Goal: Information Seeking & Learning: Learn about a topic

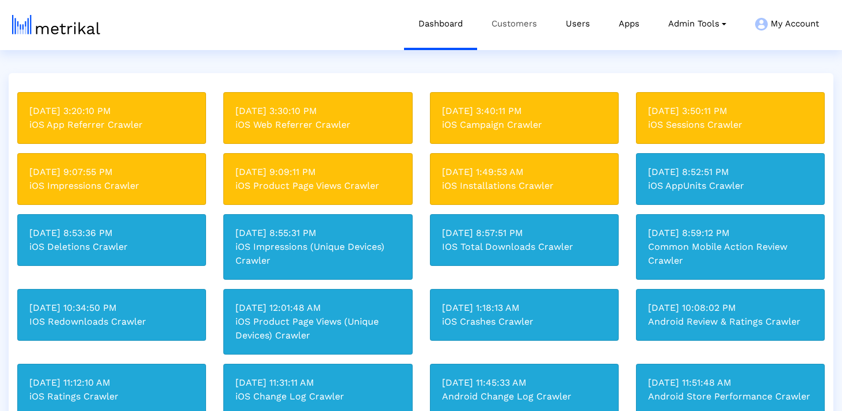
click at [545, 12] on link "Customers" at bounding box center [514, 24] width 74 height 48
click at [532, 18] on link "Customers" at bounding box center [514, 24] width 74 height 48
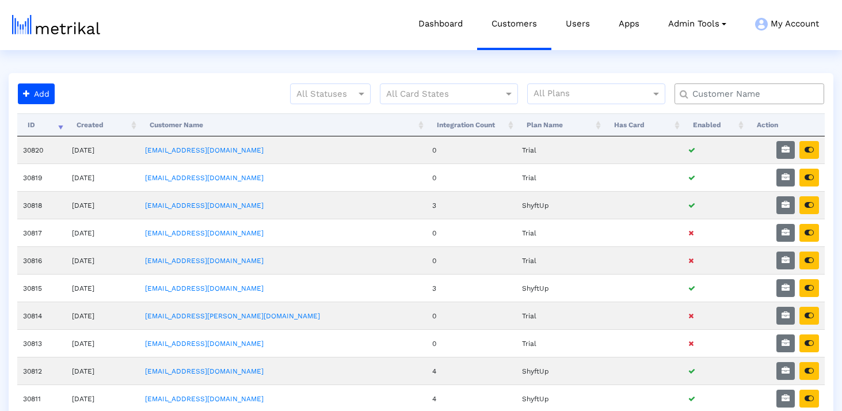
click at [717, 92] on input "text" at bounding box center [751, 94] width 135 height 12
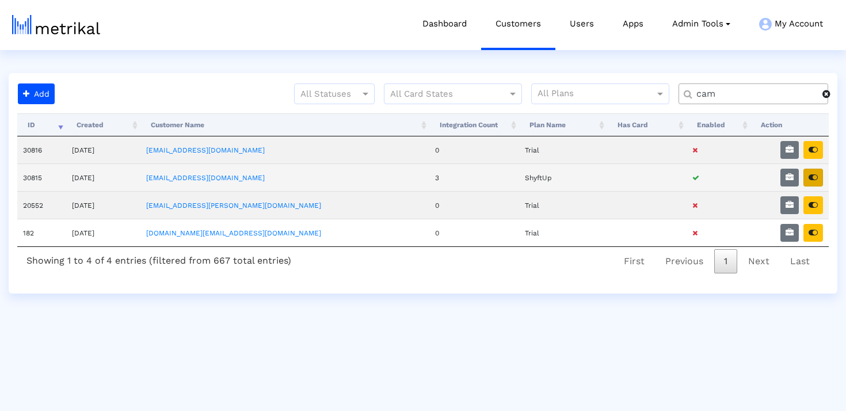
type input "cam"
click at [815, 176] on icon "button" at bounding box center [813, 177] width 9 height 8
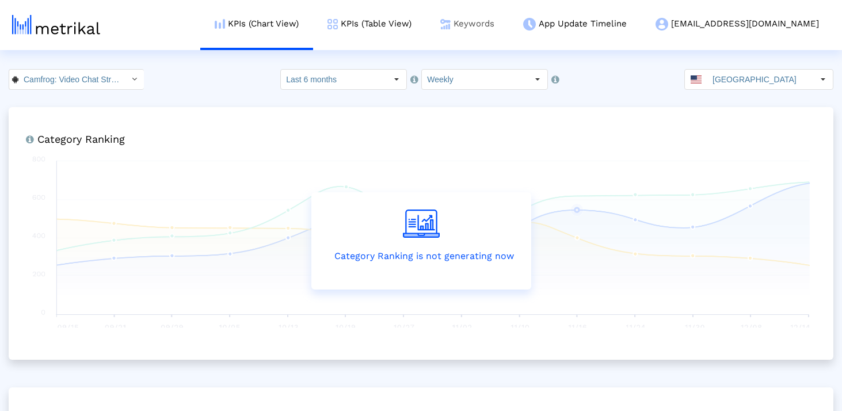
click at [509, 21] on link "Keywords" at bounding box center [467, 24] width 83 height 48
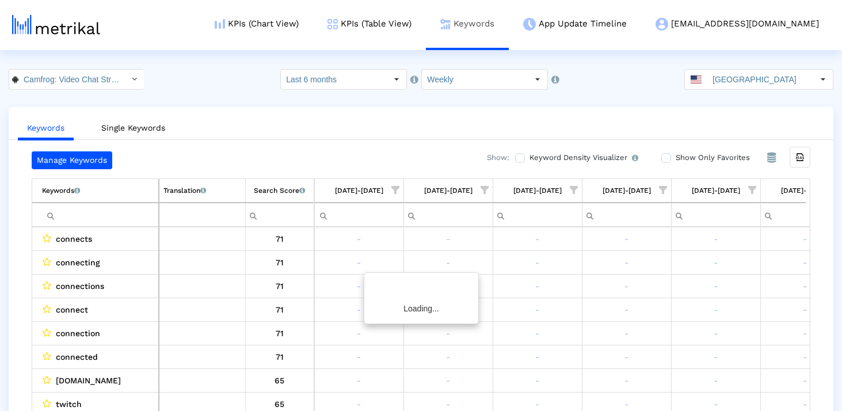
scroll to position [0, 311]
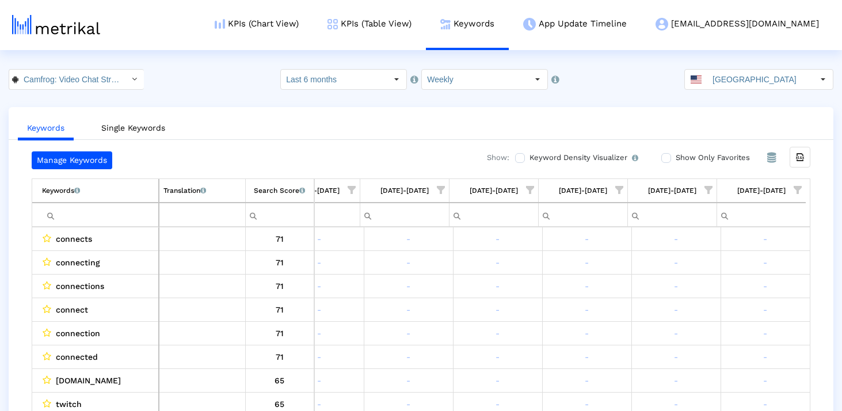
click at [796, 189] on span "Show filter options for column '08/31/25-09/06/25'" at bounding box center [798, 190] width 8 height 8
click at [689, 274] on span "Filter options" at bounding box center [685, 273] width 13 height 13
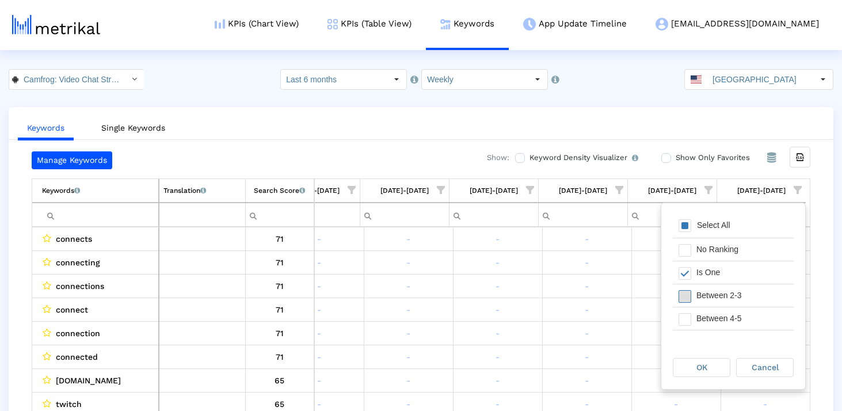
click at [689, 298] on span "Filter options" at bounding box center [685, 296] width 13 height 13
click at [689, 316] on span "Filter options" at bounding box center [685, 319] width 13 height 13
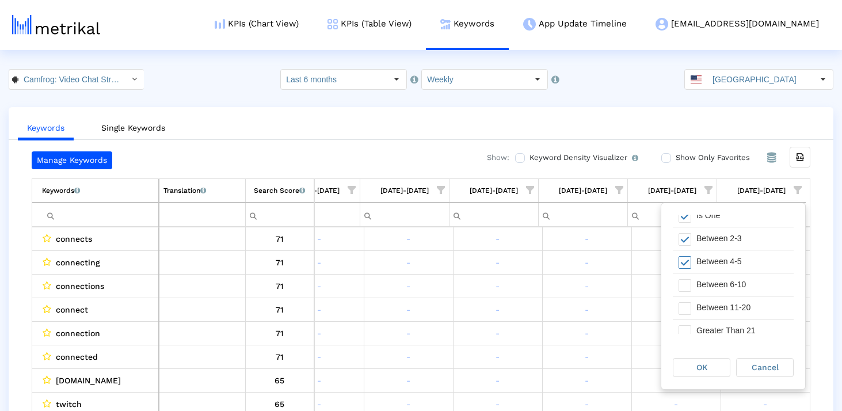
scroll to position [60, 0]
click at [685, 283] on span "Filter options" at bounding box center [685, 282] width 13 height 13
click at [758, 363] on span "Cancel" at bounding box center [765, 367] width 27 height 9
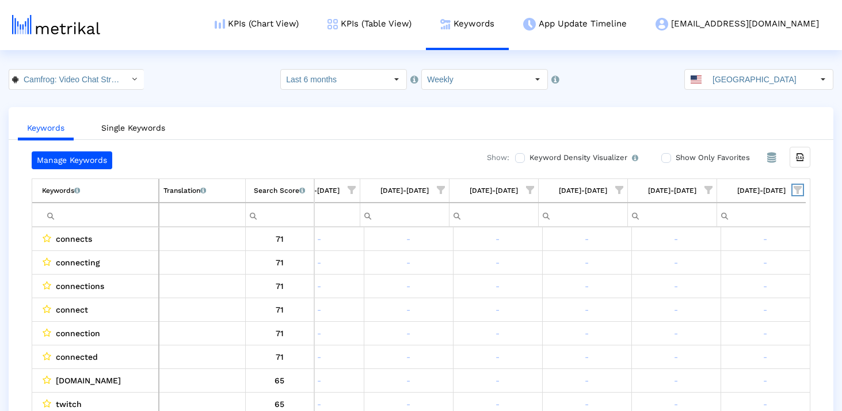
scroll to position [23, 0]
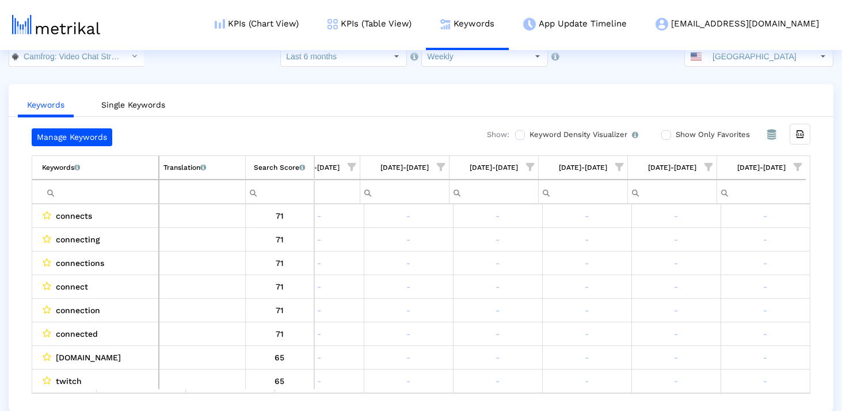
click at [819, 241] on div "Manage Keywords Show: Keyword Density Visualizer Turn this on to view where and…" at bounding box center [421, 260] width 825 height 265
click at [794, 165] on span "Show filter options for column '08/31/25-09/06/25'" at bounding box center [798, 167] width 8 height 8
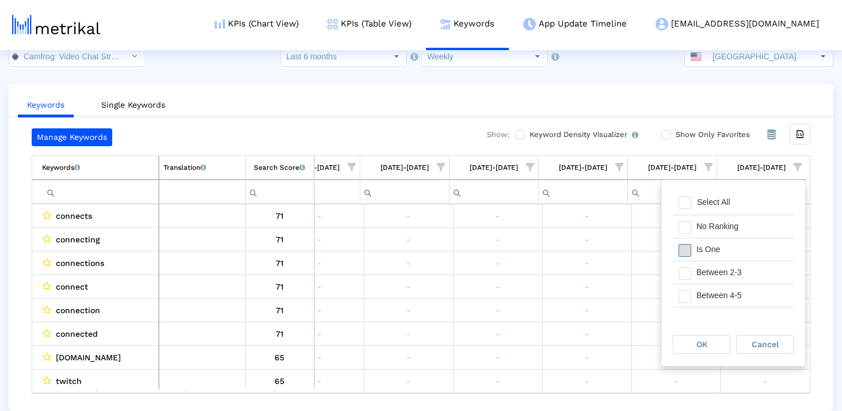
click at [689, 249] on span "Filter options" at bounding box center [685, 250] width 13 height 13
click at [689, 273] on span "Filter options" at bounding box center [685, 273] width 13 height 13
click at [689, 290] on span "Filter options" at bounding box center [685, 296] width 13 height 13
click at [686, 290] on span "Filter options" at bounding box center [685, 294] width 13 height 13
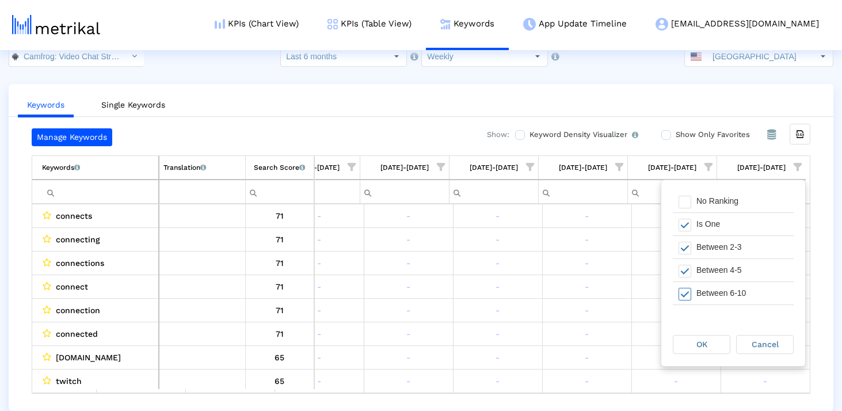
click at [702, 344] on span "OK" at bounding box center [702, 344] width 11 height 9
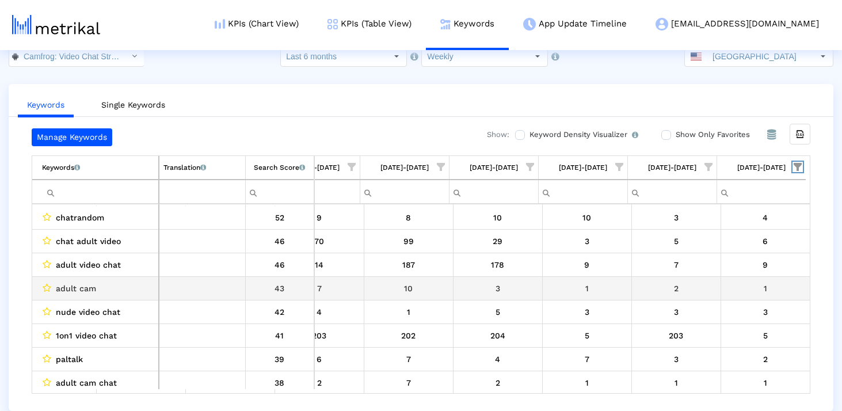
scroll to position [34, 0]
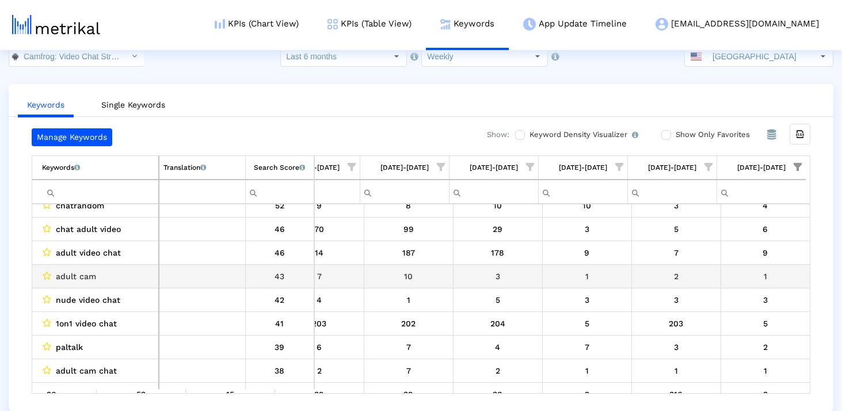
drag, startPoint x: 771, startPoint y: 279, endPoint x: 656, endPoint y: 279, distance: 115.7
click at [656, 279] on tr "adult cam 43 5 5 4 7 10 3 1 2 1" at bounding box center [267, 276] width 1085 height 24
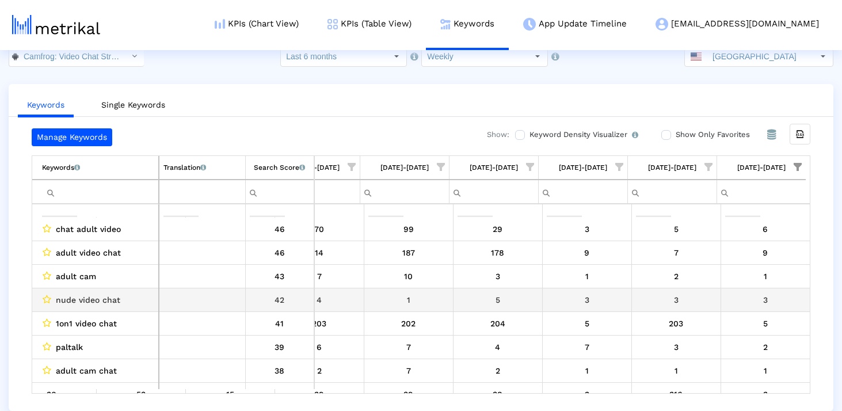
scroll to position [97, 0]
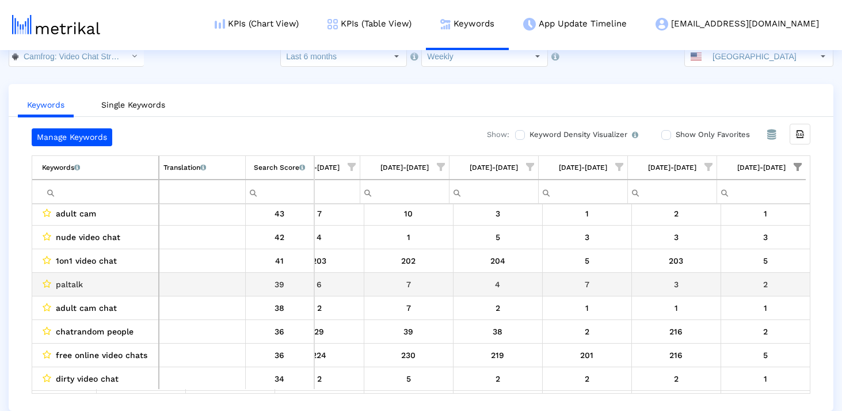
drag, startPoint x: 784, startPoint y: 288, endPoint x: 655, endPoint y: 288, distance: 129.0
click at [655, 288] on tr "paltalk 39 9 10 6 6 7 4 7 3 2" at bounding box center [267, 284] width 1085 height 24
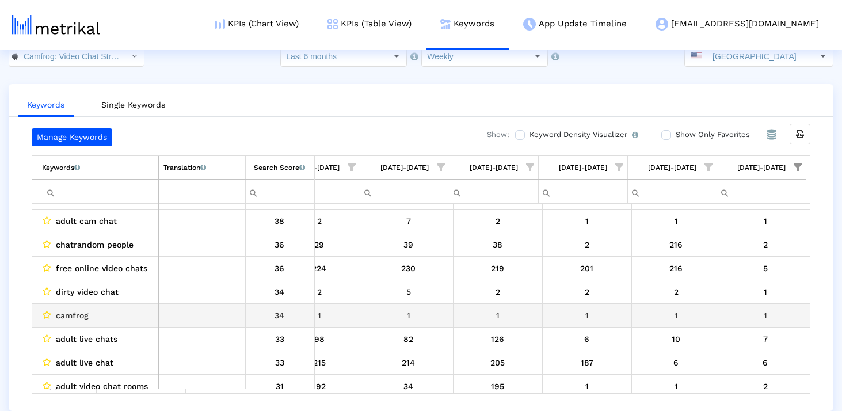
scroll to position [185, 0]
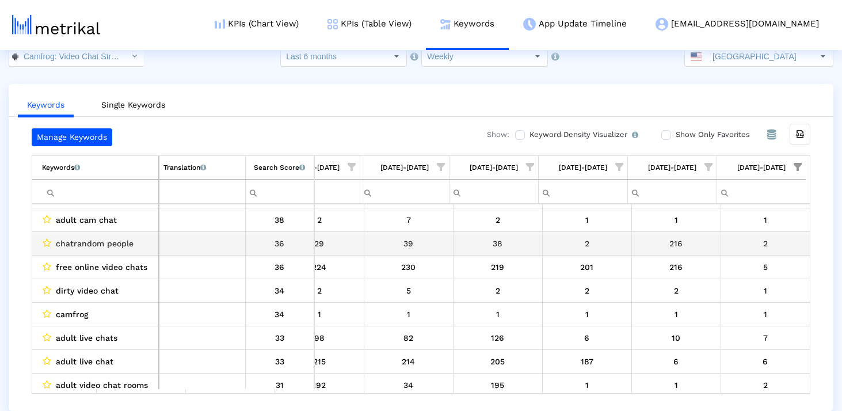
drag, startPoint x: 656, startPoint y: 246, endPoint x: 793, endPoint y: 246, distance: 137.6
click at [793, 246] on tr "chatrandom people 36 20 53 15 29 39 38 2 216 2" at bounding box center [267, 243] width 1085 height 24
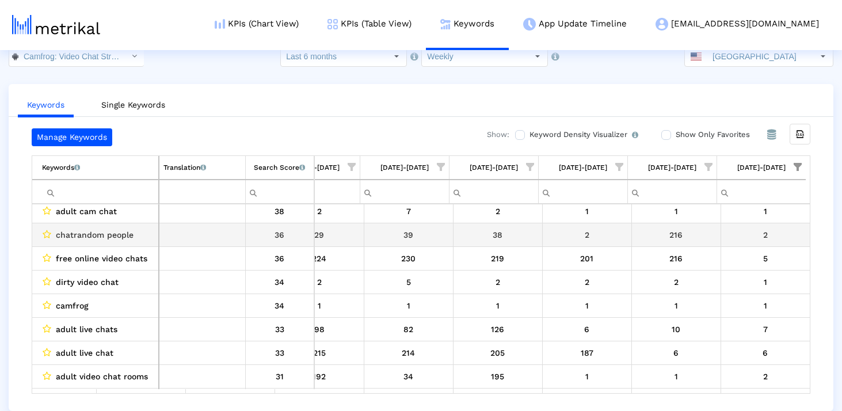
scroll to position [194, 0]
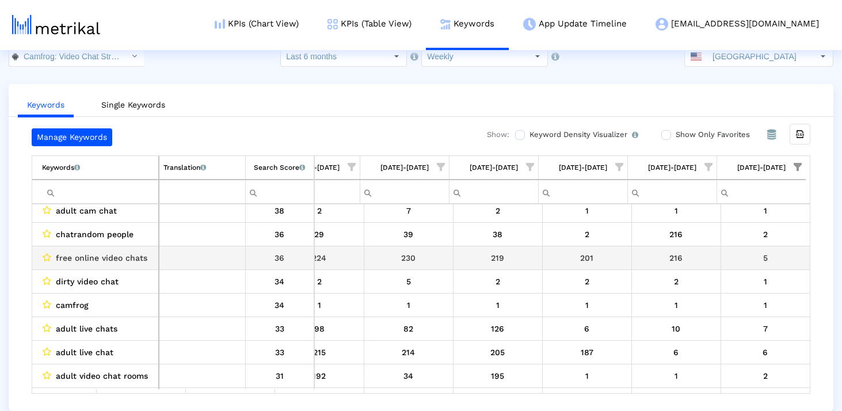
drag, startPoint x: 663, startPoint y: 260, endPoint x: 764, endPoint y: 260, distance: 101.3
click at [764, 260] on tr "free online video chats 36 239 216 222 224 230 219 201 216 5" at bounding box center [267, 258] width 1085 height 24
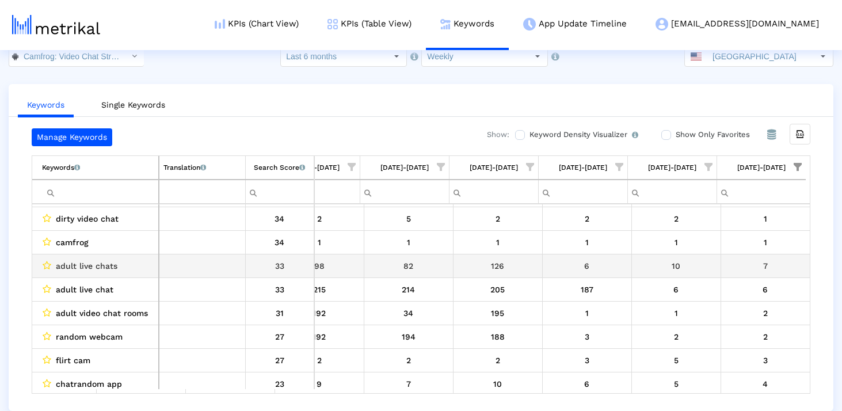
scroll to position [260, 0]
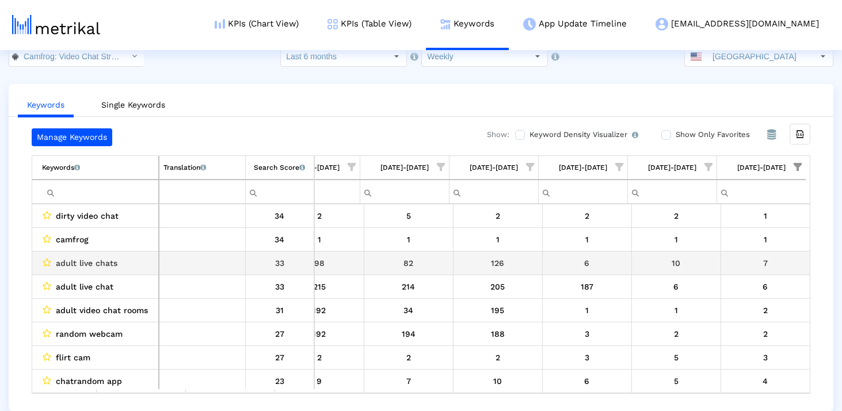
drag, startPoint x: 773, startPoint y: 260, endPoint x: 659, endPoint y: 260, distance: 114.0
click at [660, 260] on tr "adult live chats 33 108 199 115 98 82 126 6 10 7" at bounding box center [267, 263] width 1085 height 24
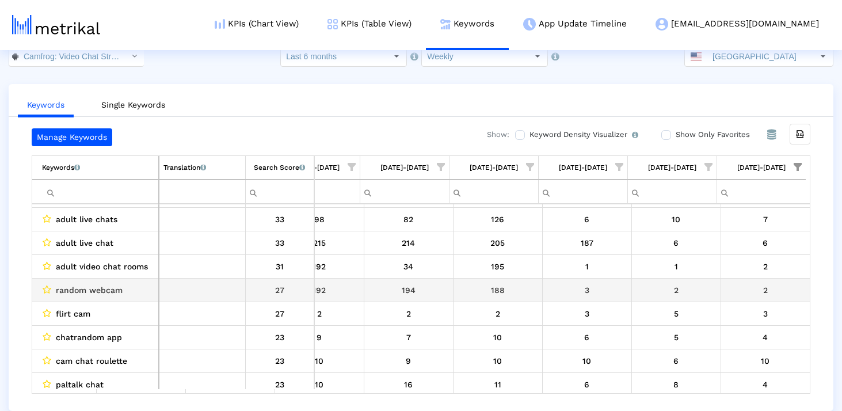
scroll to position [0, 0]
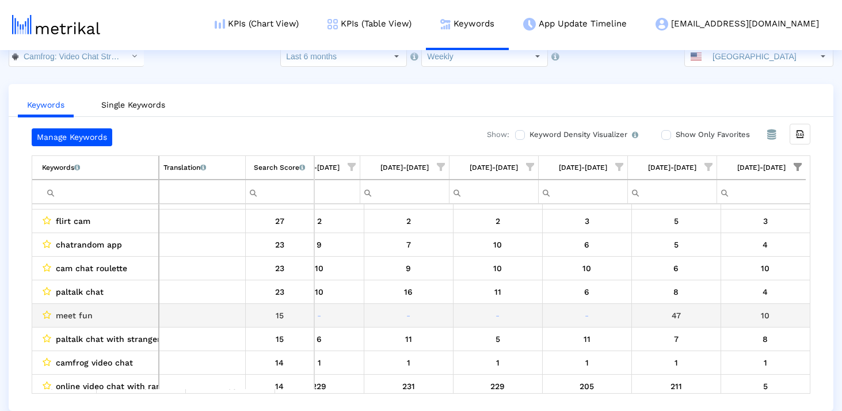
drag, startPoint x: 669, startPoint y: 308, endPoint x: 787, endPoint y: 309, distance: 118.0
click at [788, 309] on tr "meet fun 15 - - - - - - - 47 10" at bounding box center [267, 315] width 1085 height 24
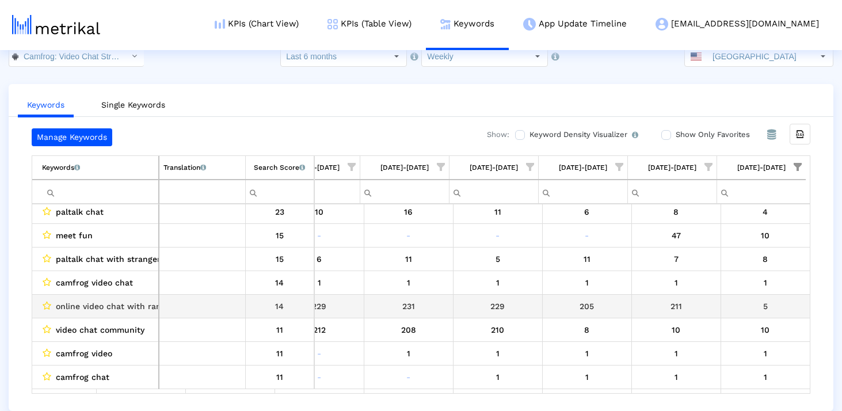
drag, startPoint x: 724, startPoint y: 309, endPoint x: 541, endPoint y: 309, distance: 183.1
click at [541, 309] on tr "online video chat with random people 14 232 209 230 229 231 229 205 211 5" at bounding box center [267, 306] width 1085 height 24
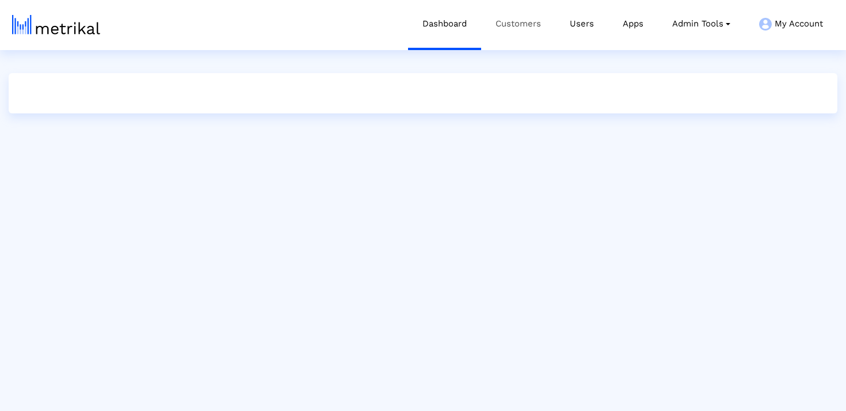
click at [526, 29] on link "Customers" at bounding box center [518, 24] width 74 height 48
